Goal: Transaction & Acquisition: Purchase product/service

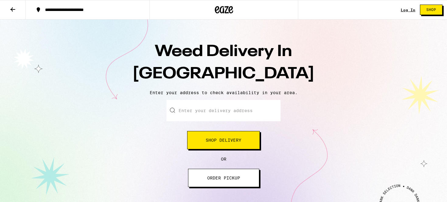
click at [245, 136] on button "Shop Delivery" at bounding box center [223, 140] width 73 height 18
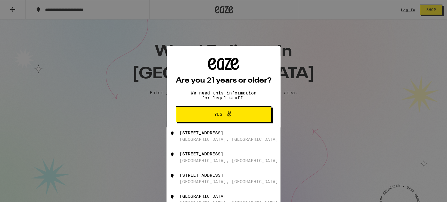
click at [236, 111] on span "Yes" at bounding box center [223, 114] width 46 height 8
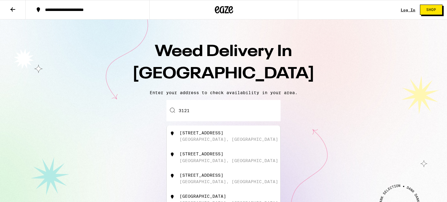
click at [206, 111] on input "3121" at bounding box center [223, 110] width 114 height 21
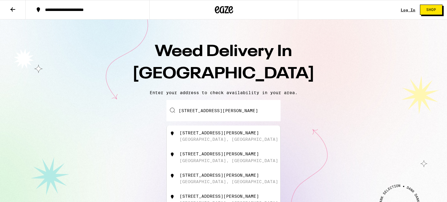
click at [209, 134] on div "[STREET_ADDRESS][PERSON_NAME]" at bounding box center [218, 132] width 79 height 5
type input "[STREET_ADDRESS][PERSON_NAME]"
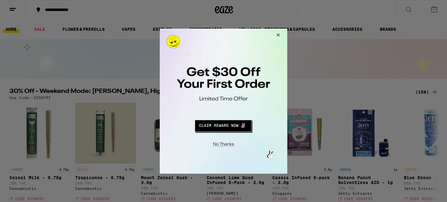
click at [230, 130] on button "Redirect to URL" at bounding box center [223, 124] width 106 height 15
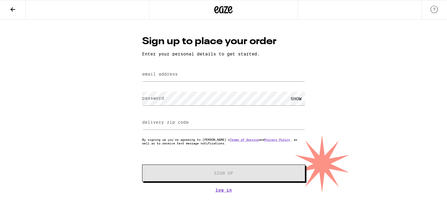
click at [12, 9] on icon at bounding box center [12, 9] width 5 height 4
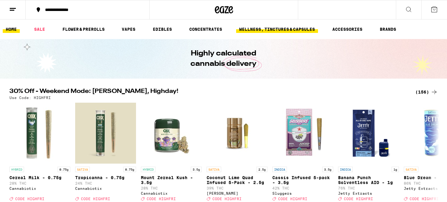
click at [302, 30] on link "WELLNESS, TINCTURES & CAPSULES" at bounding box center [277, 29] width 82 height 7
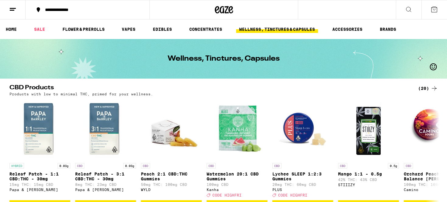
click at [410, 10] on icon at bounding box center [408, 9] width 7 height 7
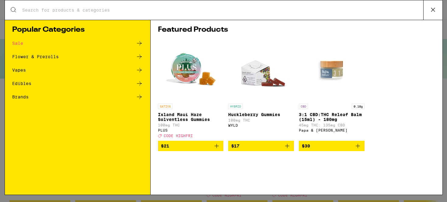
click at [363, 13] on input "Search for Products" at bounding box center [222, 9] width 401 height 5
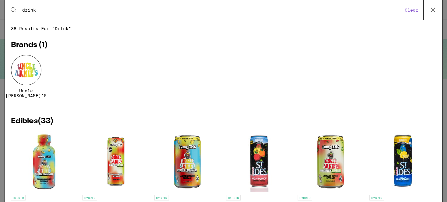
type input "drink"
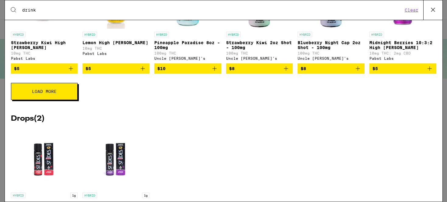
scroll to position [257, 0]
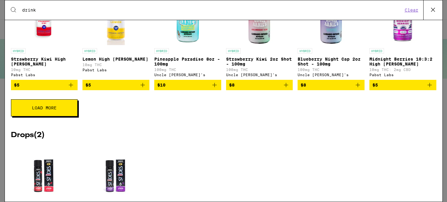
click at [65, 116] on button "Load More" at bounding box center [44, 107] width 67 height 17
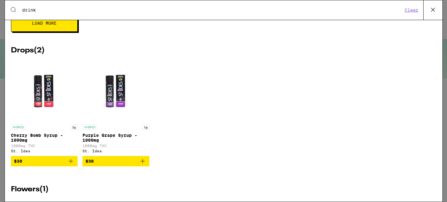
scroll to position [572, 0]
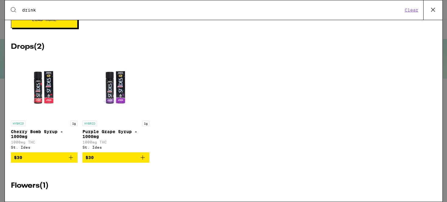
click at [72, 28] on button "Load More" at bounding box center [44, 19] width 67 height 17
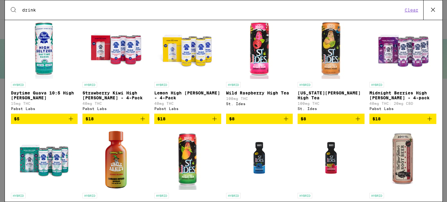
scroll to position [333, 0]
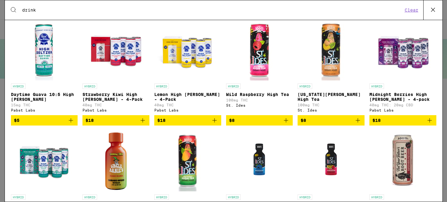
click at [202, 59] on img "Open page for Lemon High Seltzer - 4-Pack from Pabst Labs" at bounding box center [187, 49] width 61 height 61
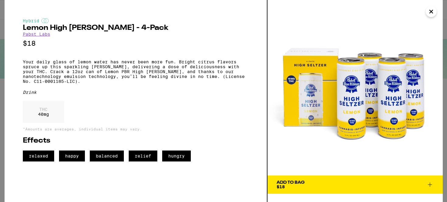
click at [339, 190] on button "Add To Bag $18" at bounding box center [354, 184] width 175 height 18
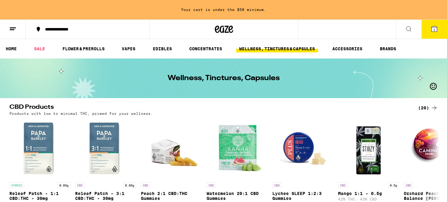
click at [434, 31] on span "1" at bounding box center [434, 30] width 2 height 4
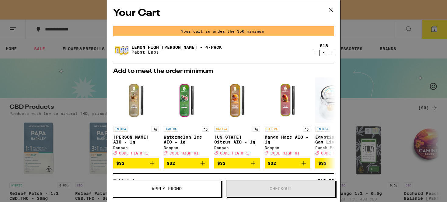
click at [205, 192] on button "Apply Promo" at bounding box center [166, 188] width 109 height 17
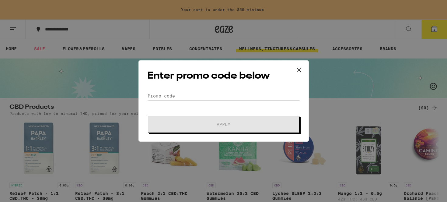
click at [296, 69] on icon at bounding box center [298, 69] width 9 height 9
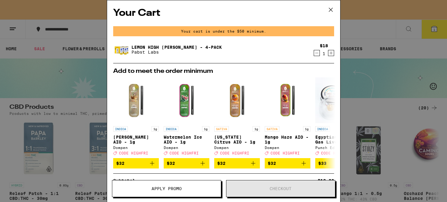
click at [380, 52] on div "Your Cart Your cart is under the $50 minimum. Lemon High Seltzer - 4-Pack Pabst…" at bounding box center [223, 101] width 447 height 202
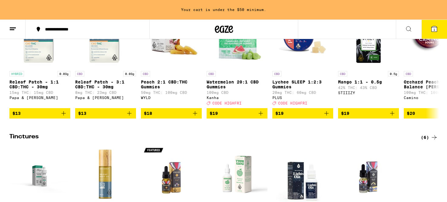
scroll to position [111, 0]
